Goal: Transaction & Acquisition: Purchase product/service

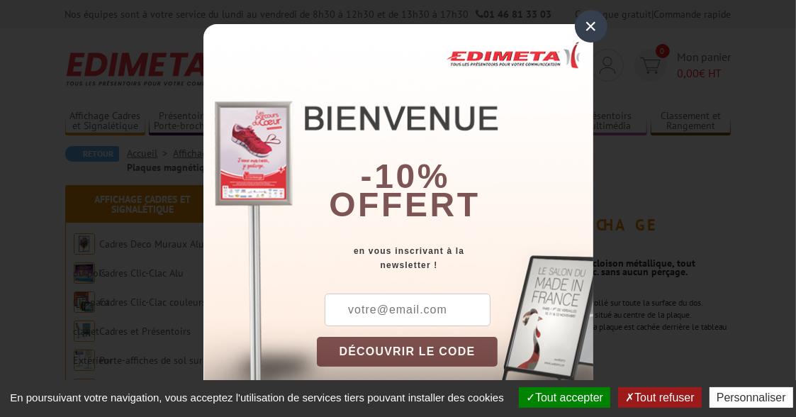
click at [583, 27] on div "×" at bounding box center [591, 26] width 33 height 33
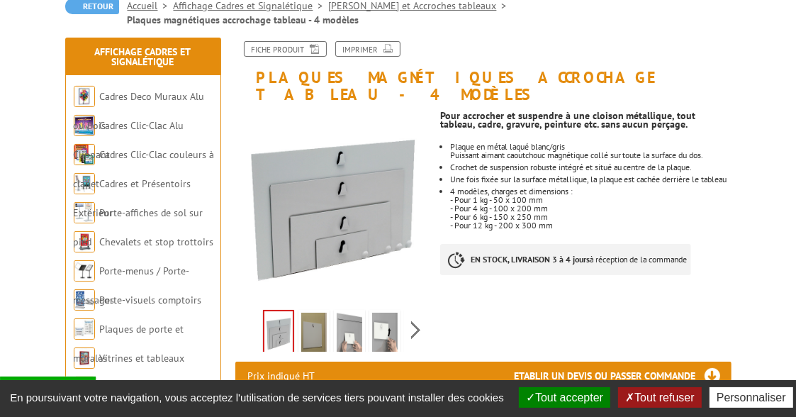
scroll to position [153, 0]
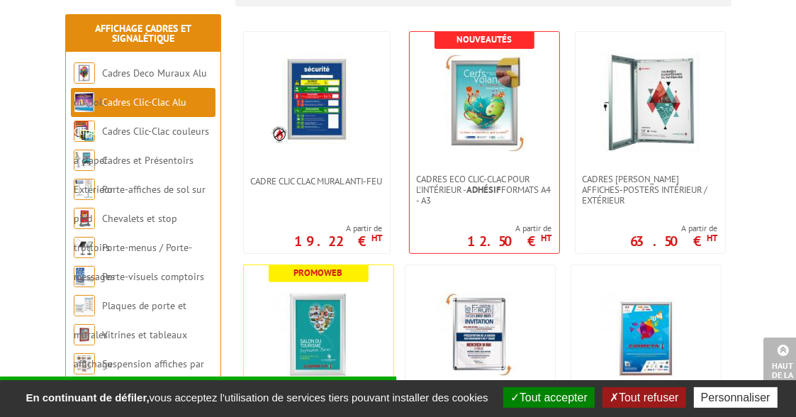
scroll to position [92, 0]
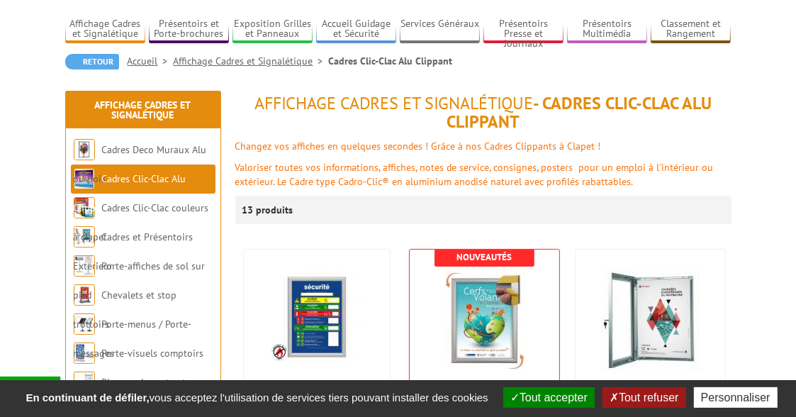
drag, startPoint x: 784, startPoint y: 53, endPoint x: 744, endPoint y: 53, distance: 39.7
